Goal: Book appointment/travel/reservation

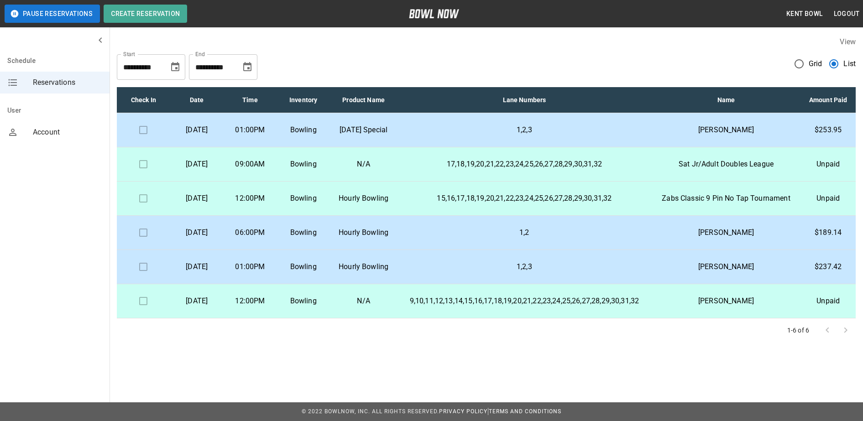
click at [640, 67] on div "**********" at bounding box center [486, 63] width 739 height 33
